Goal: Check status: Verify the current state of an ongoing process or item

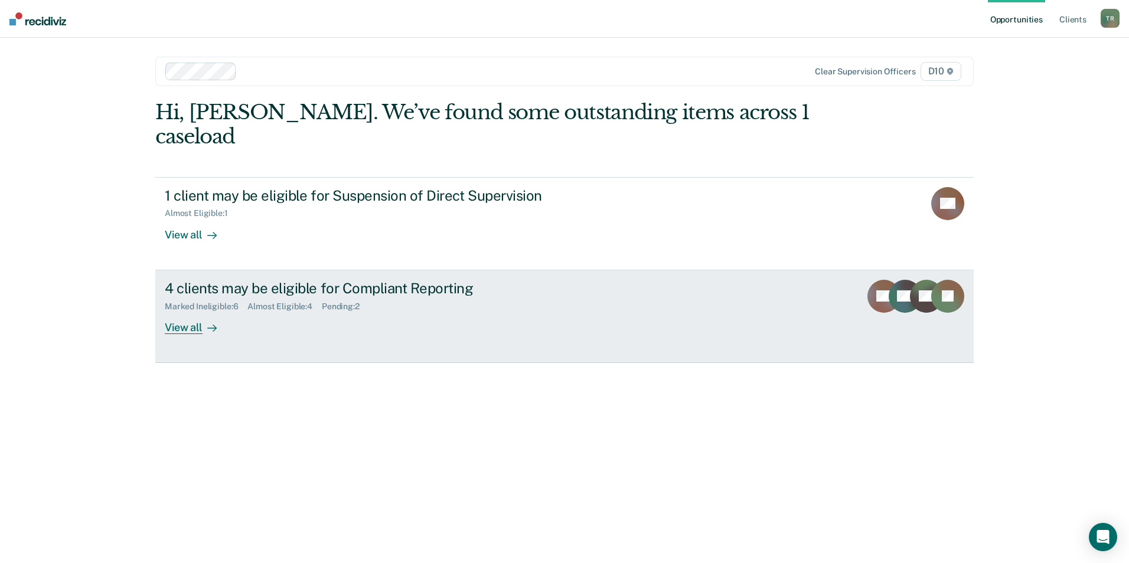
click at [290, 280] on div "4 clients may be eligible for Compliant Reporting" at bounding box center [372, 288] width 414 height 17
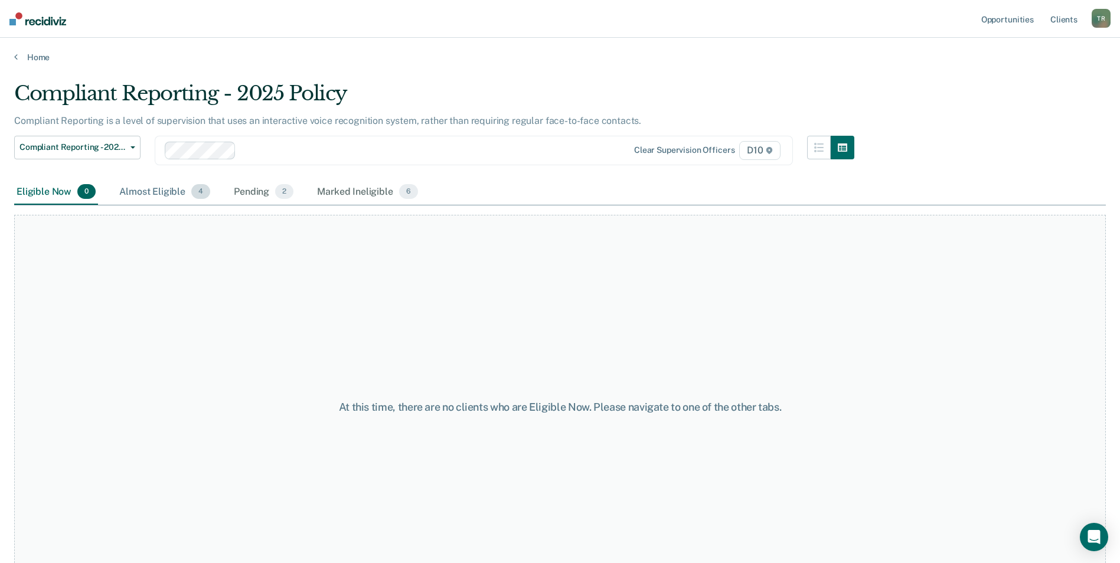
click at [148, 195] on div "Almost Eligible 4" at bounding box center [165, 192] width 96 height 26
